Goal: Information Seeking & Learning: Learn about a topic

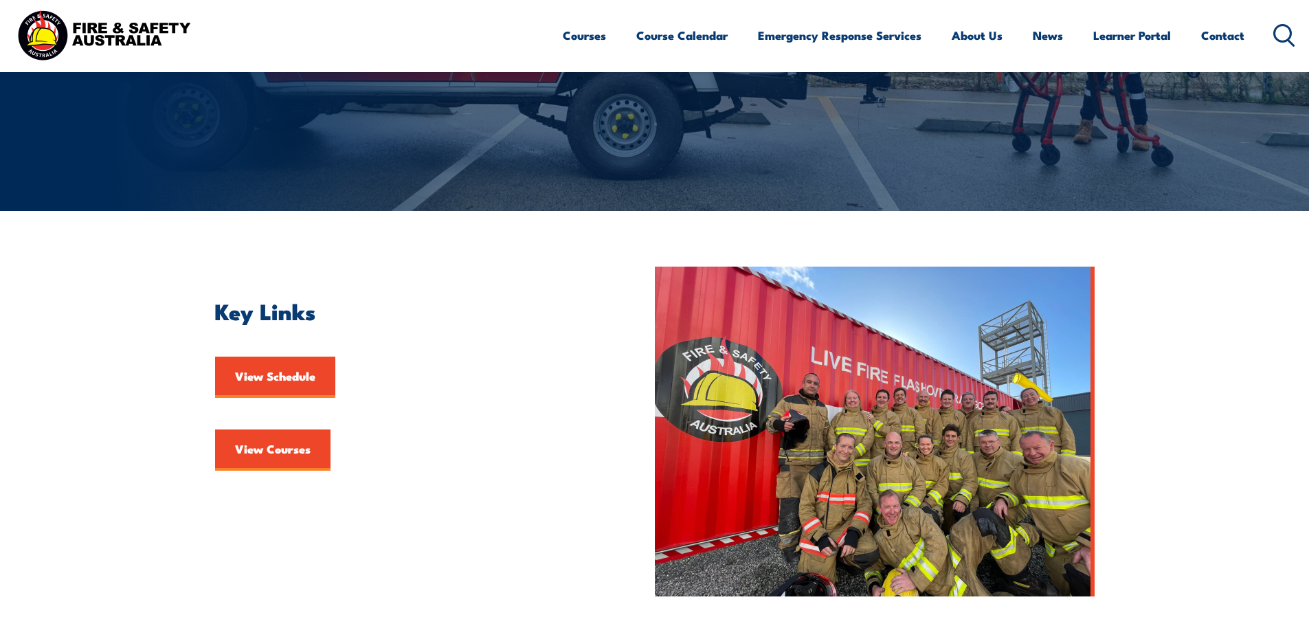
scroll to position [206, 0]
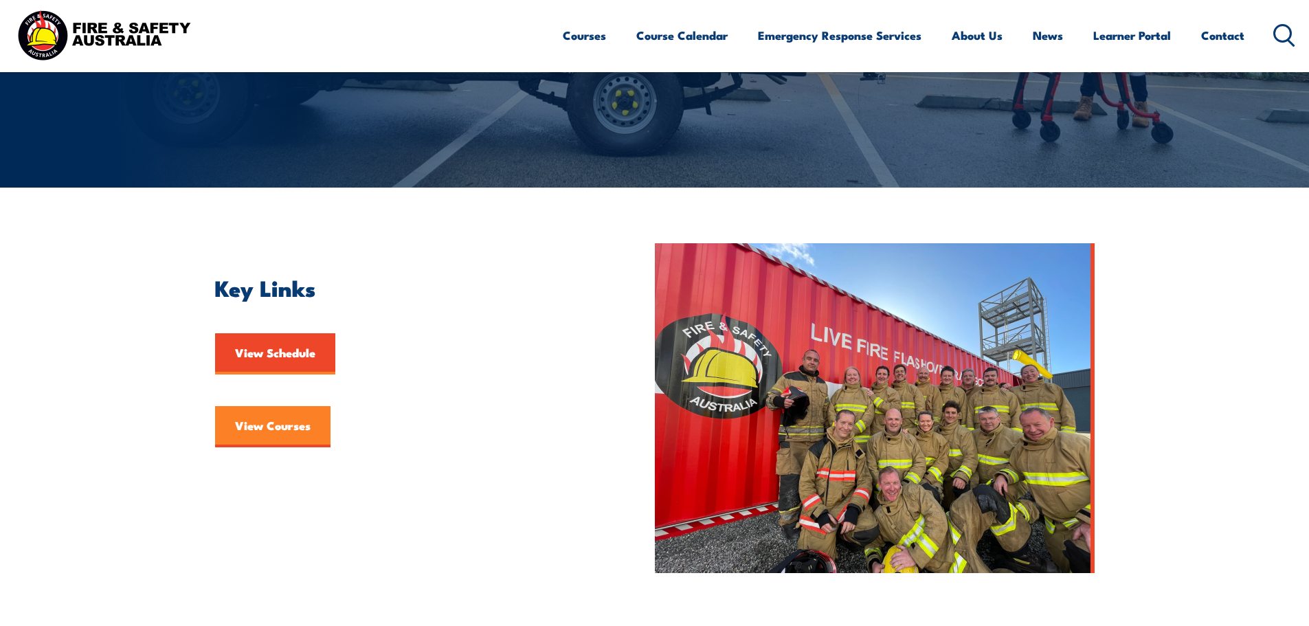
click at [307, 426] on link "View Courses" at bounding box center [272, 426] width 115 height 41
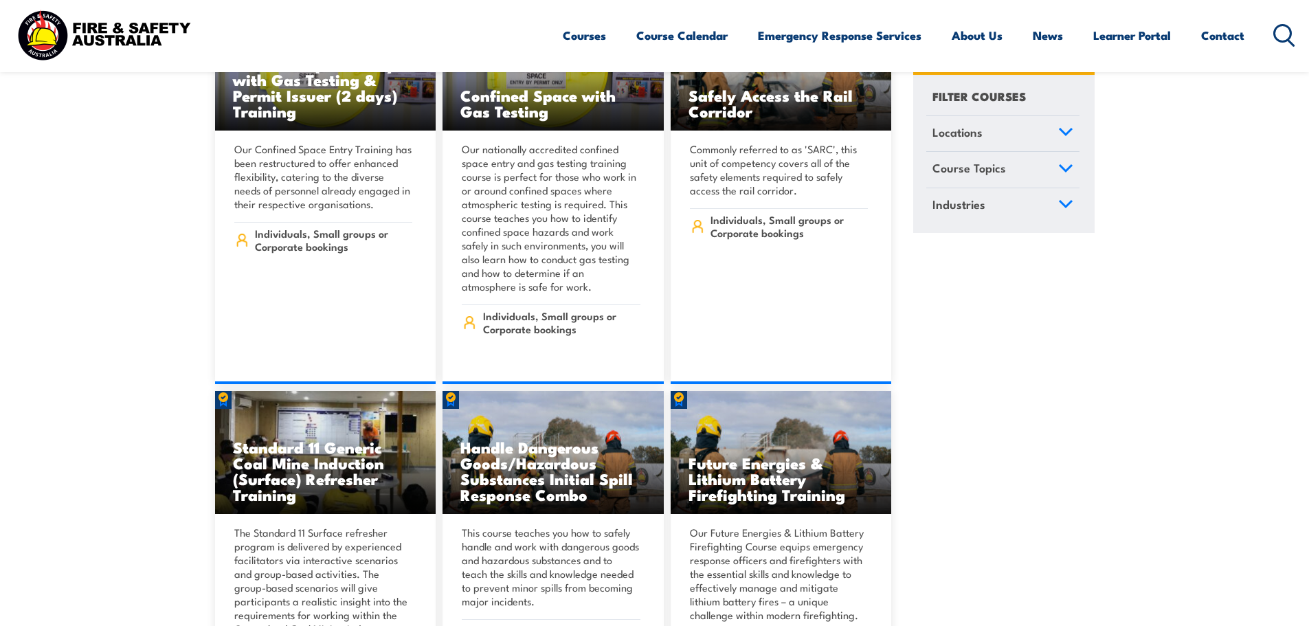
scroll to position [1649, 0]
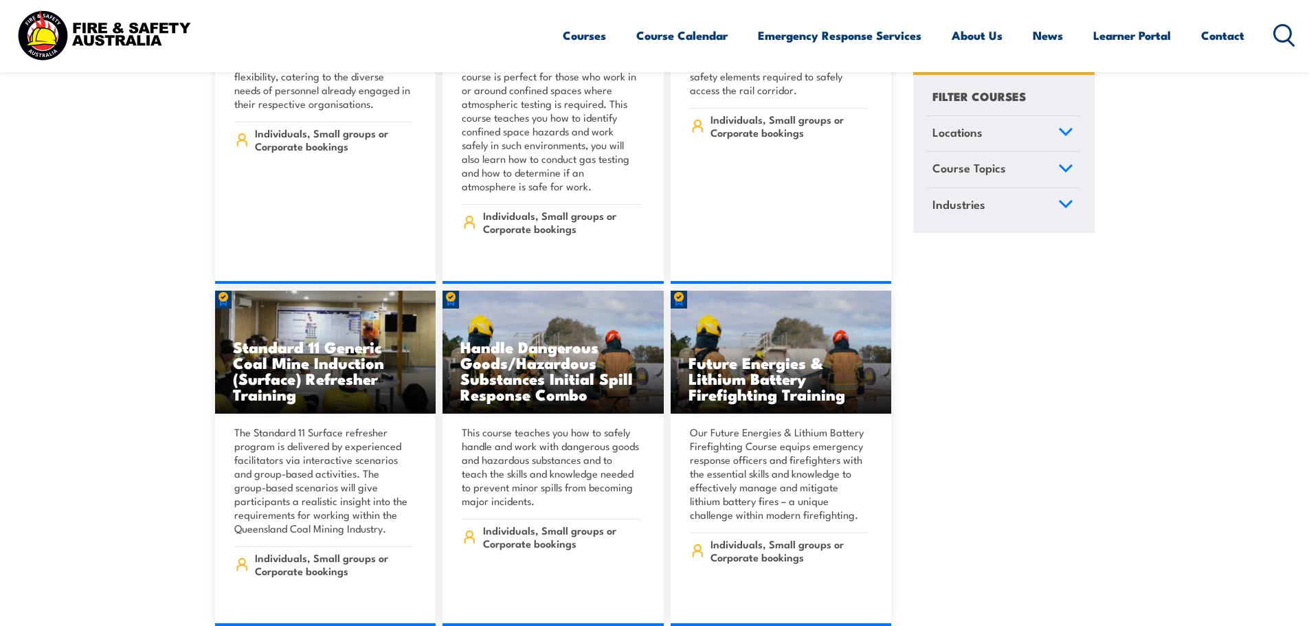
click at [1070, 167] on icon at bounding box center [1065, 168] width 12 height 6
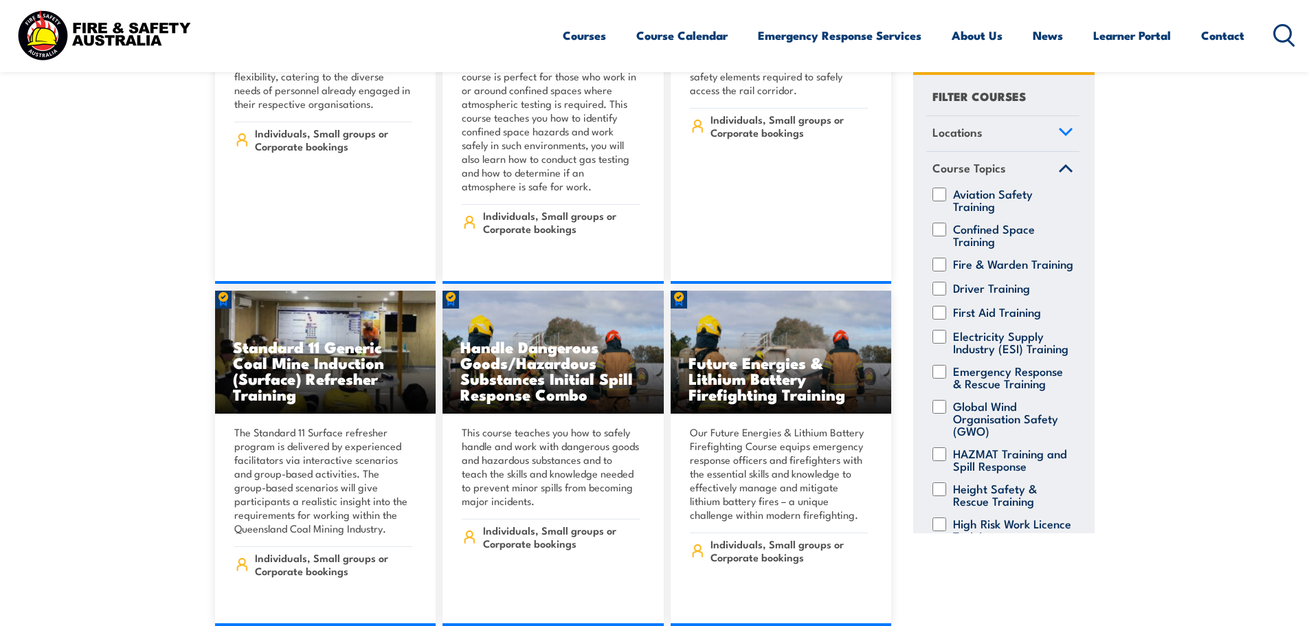
click at [1012, 229] on label "Confined Space Training" at bounding box center [1013, 235] width 120 height 25
click at [946, 229] on input "Confined Space Training" at bounding box center [939, 230] width 14 height 14
checkbox input "true"
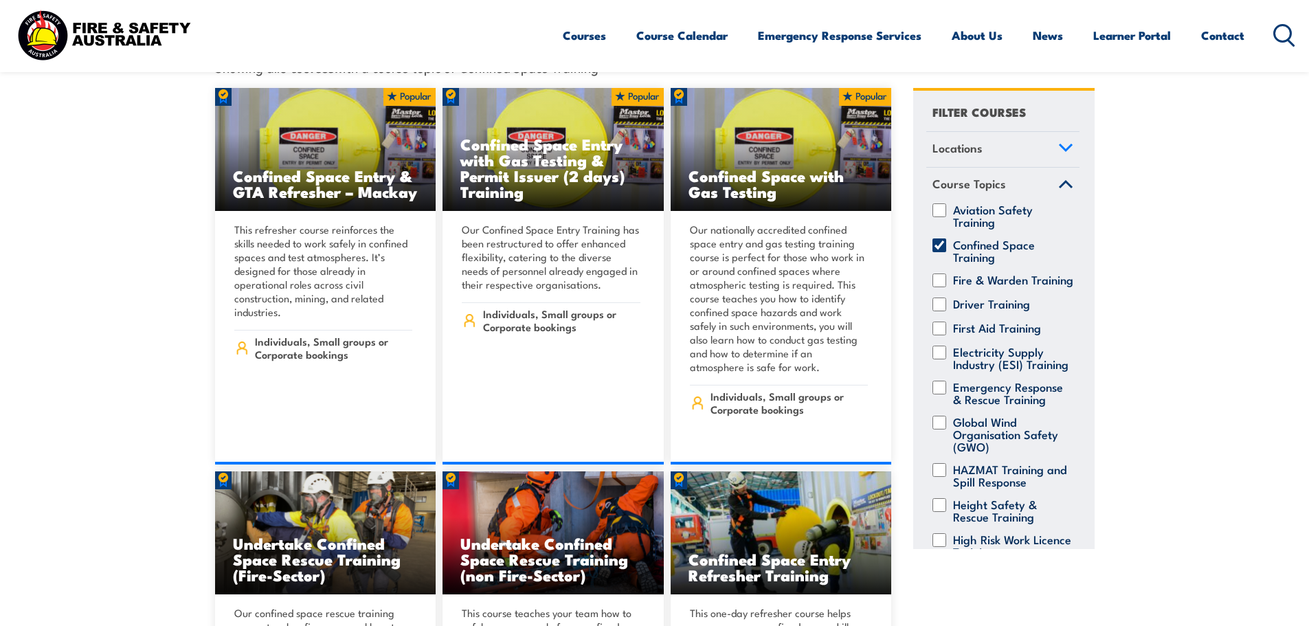
scroll to position [412, 0]
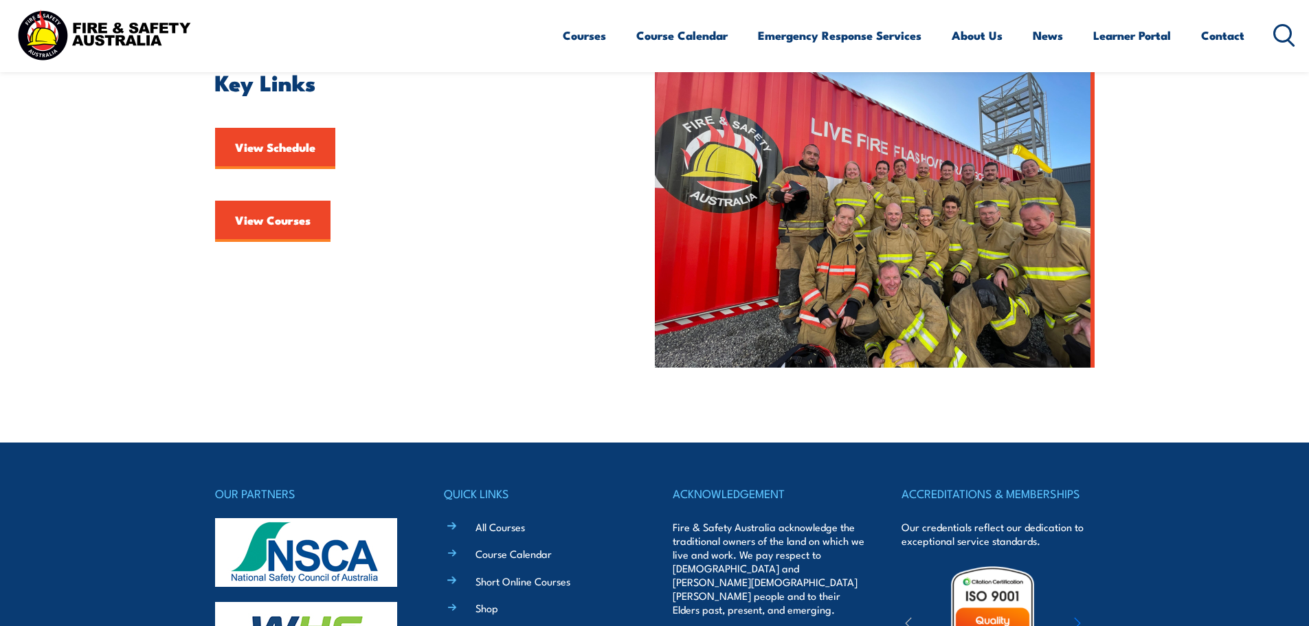
scroll to position [666, 0]
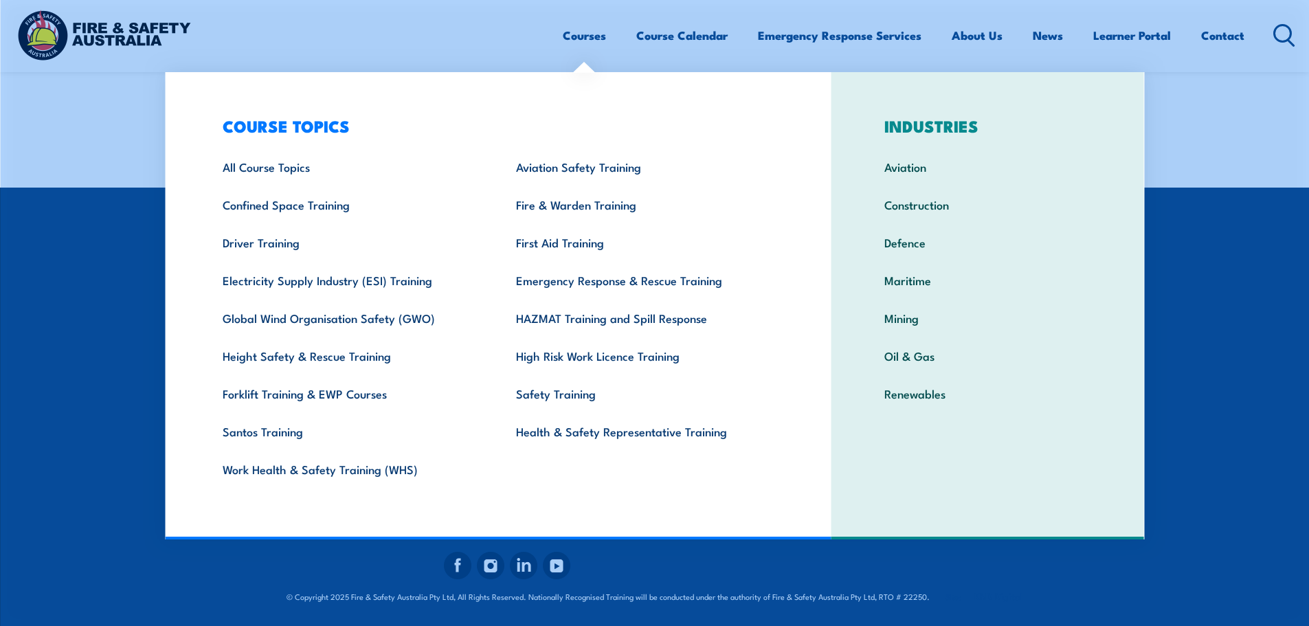
click at [583, 37] on link "Courses" at bounding box center [584, 35] width 43 height 36
